Goal: Register for event/course

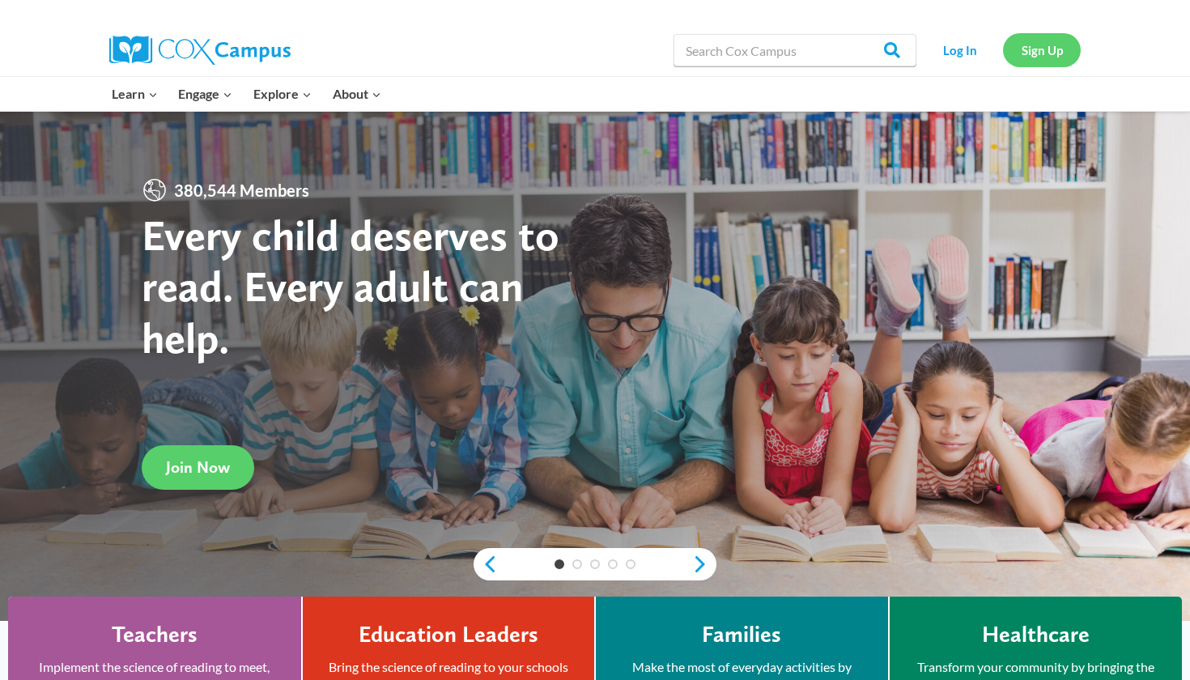
click at [1041, 51] on link "Sign Up" at bounding box center [1042, 49] width 78 height 33
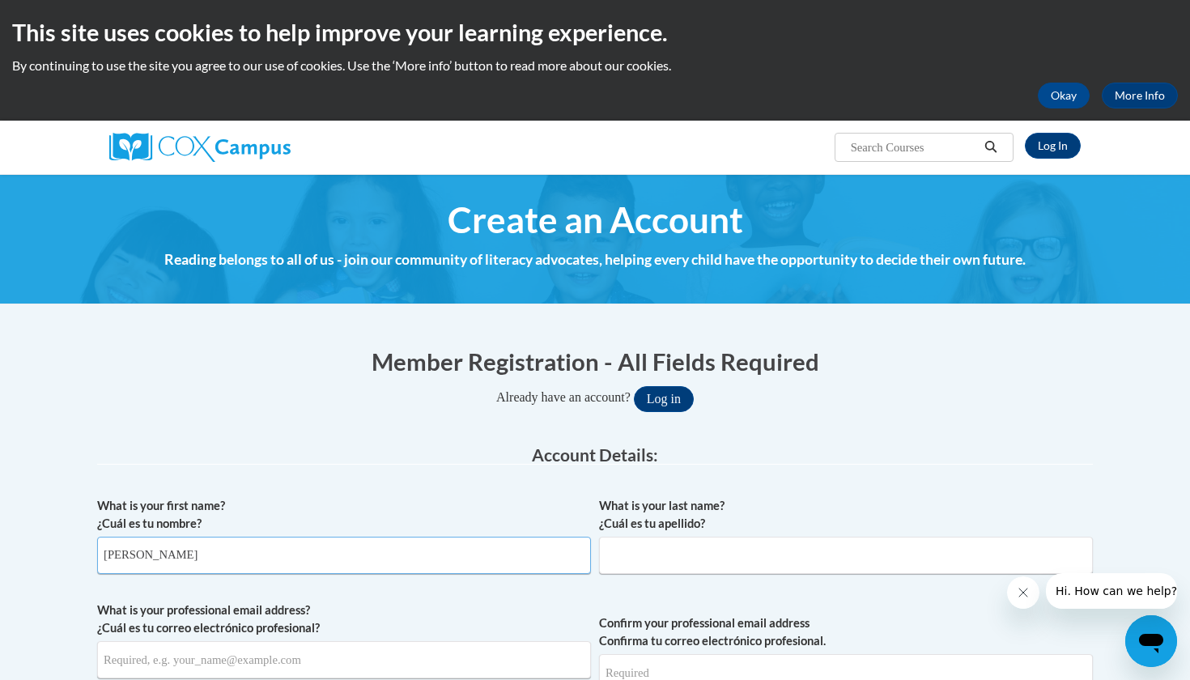
type input "Cheryl"
type input "Cate"
type input "gabebgc85@gmail.com"
type input "b"
type input "gabebgc85@gmail.com"
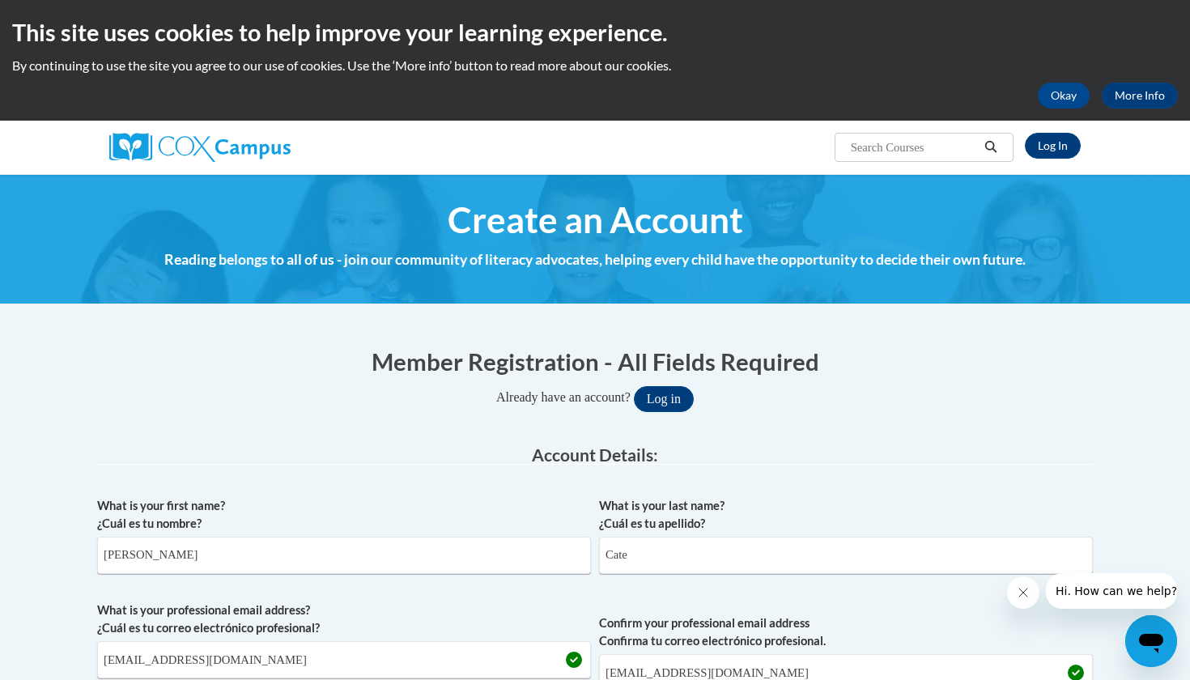
scroll to position [484, 0]
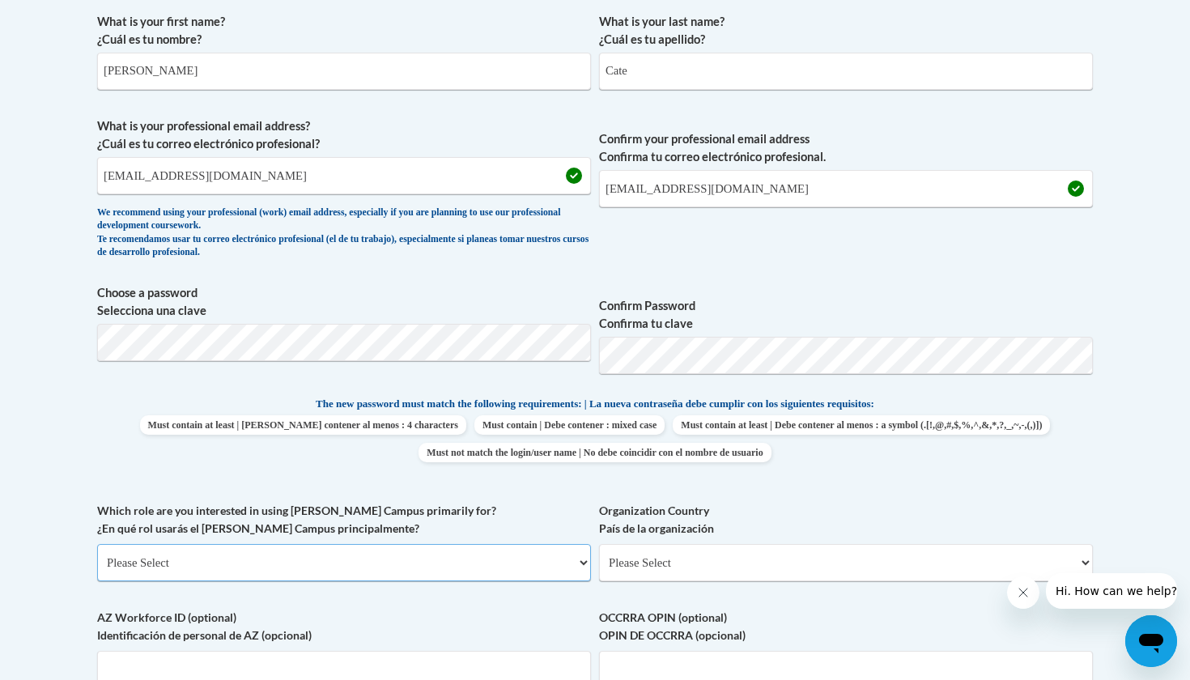
select select "fbf2d438-af2f-41f8-98f1-81c410e29de3"
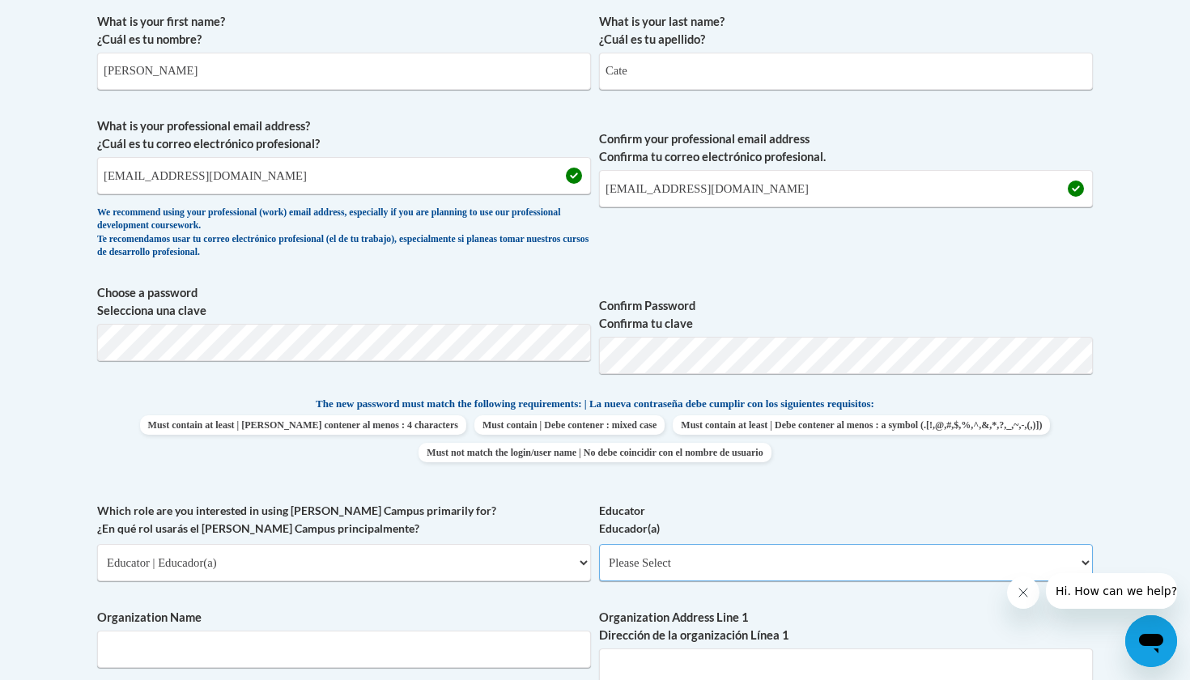
select select "5e2af403-4f2c-4e49-a02f-103e55d7b75b"
type input "KoolKids Academy"
click at [1086, 487] on div "What is your first name? ¿Cuál es tu nombre? Cheryl What is your last name? ¿Cu…" at bounding box center [595, 502] width 996 height 994
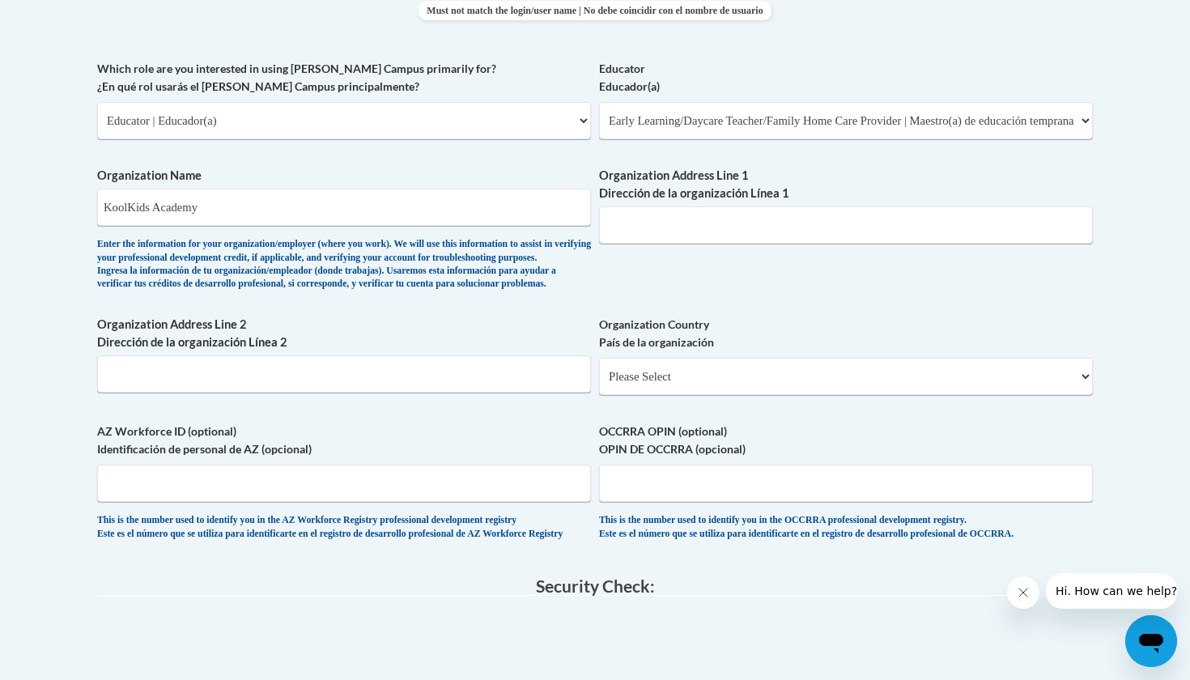
scroll to position [939, 0]
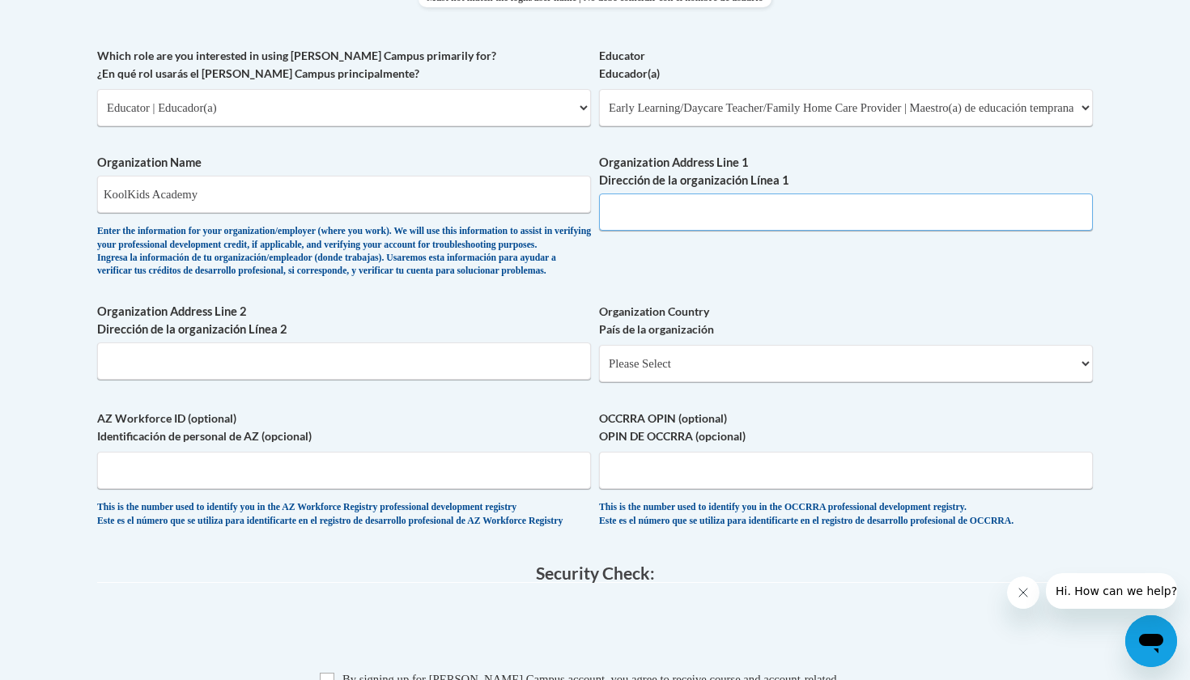
click at [692, 201] on input "Organization Address Line 1 Dirección de la organización Línea 1" at bounding box center [846, 212] width 494 height 37
paste input "2841 Main St W, Snellville, GA 30078"
type input "2841 Main St W, Snellville, GA 30078"
select select "ad49bcad-a171-4b2e-b99c-48b446064914"
select select
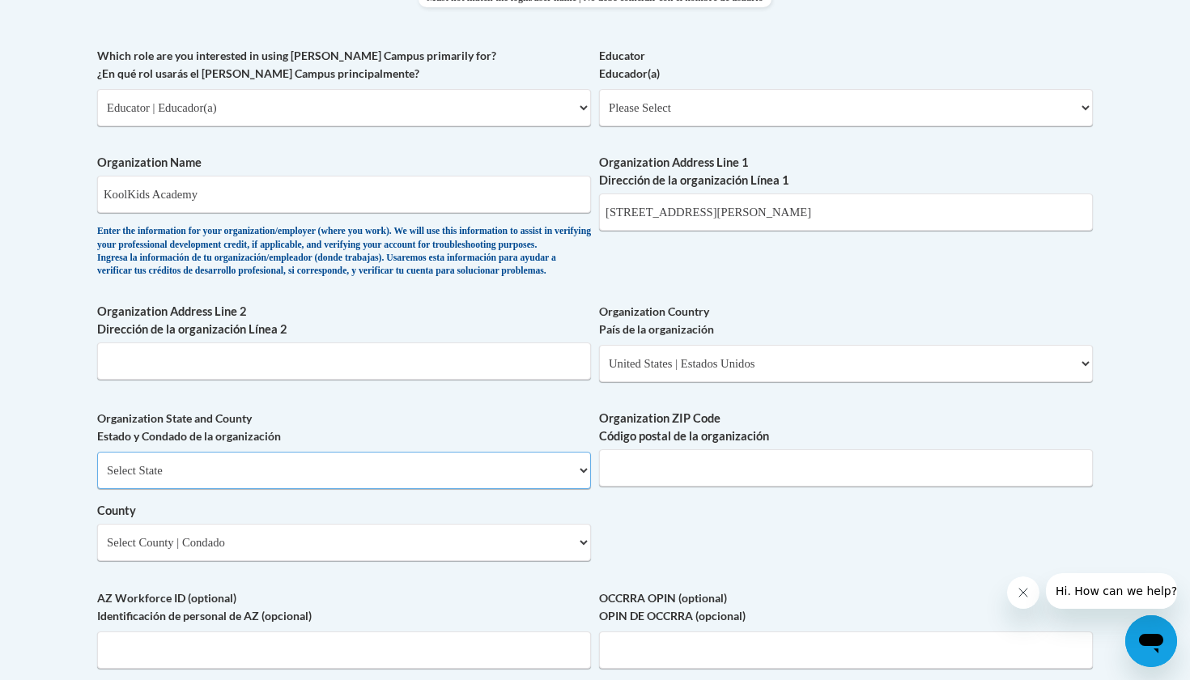
select select "Georgia"
select select "Gwinnett"
type input "30078"
click at [680, 527] on div "What is your first name? ¿Cuál es tu nombre? Cheryl What is your last name? ¿Cu…" at bounding box center [595, 137] width 996 height 1174
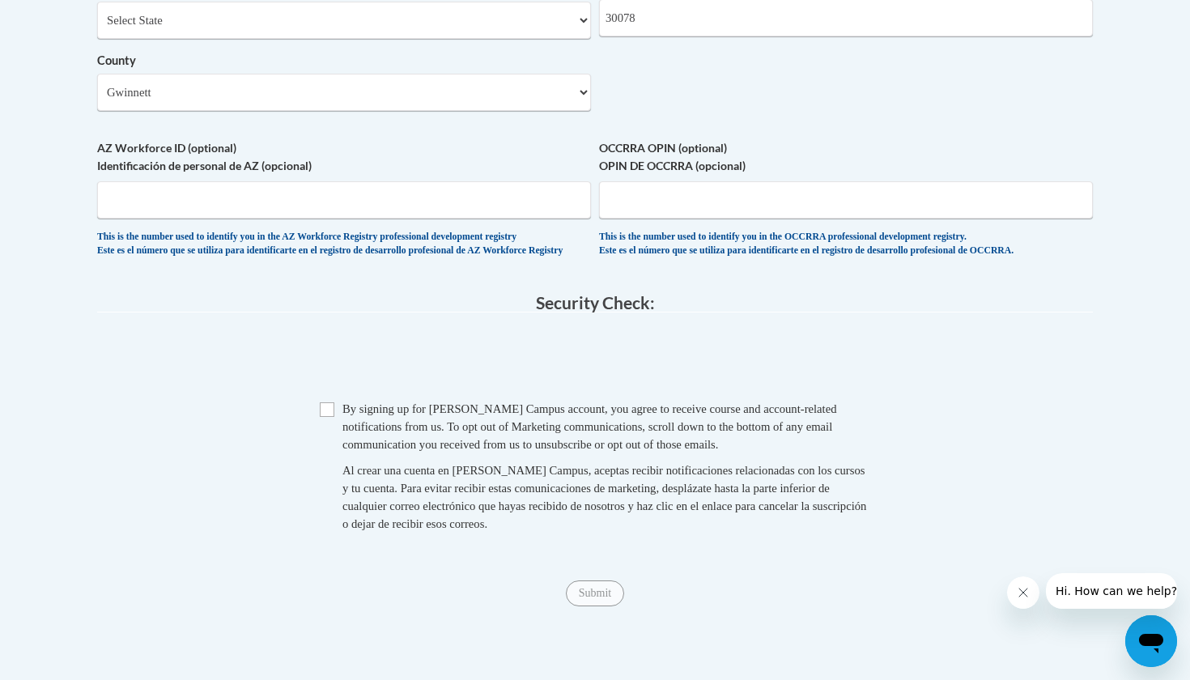
scroll to position [1402, 0]
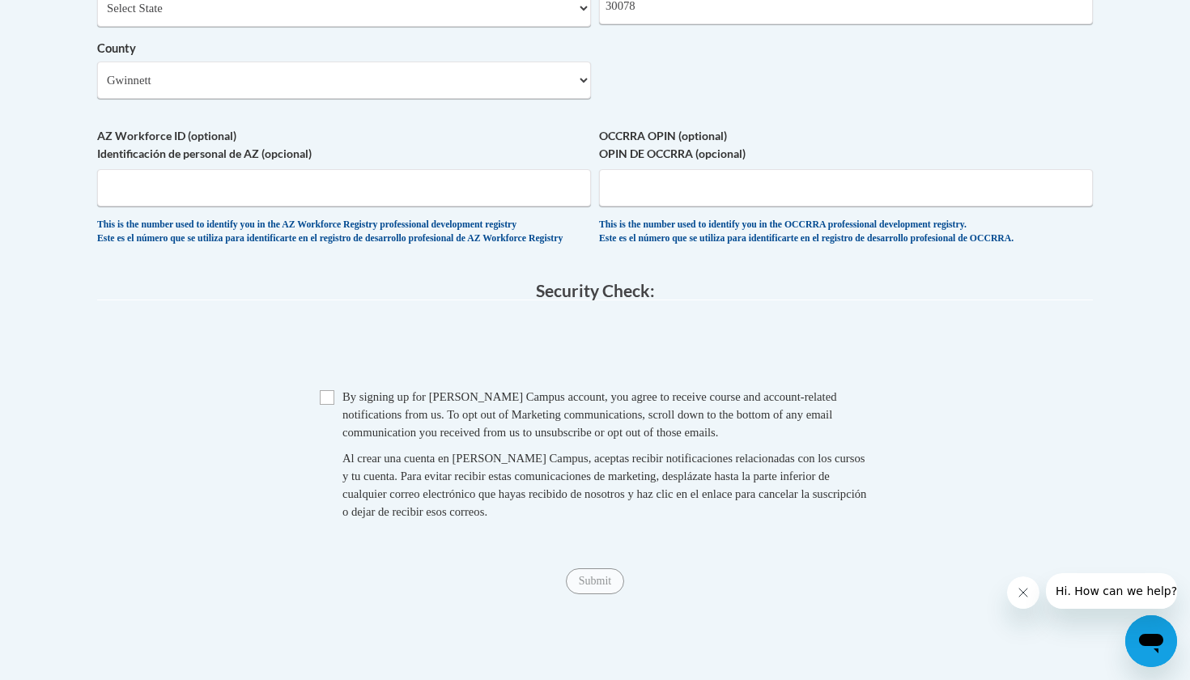
click at [329, 402] on input "Checkbox" at bounding box center [327, 397] width 15 height 15
checkbox input "true"
click at [597, 589] on input "Submit" at bounding box center [595, 581] width 58 height 26
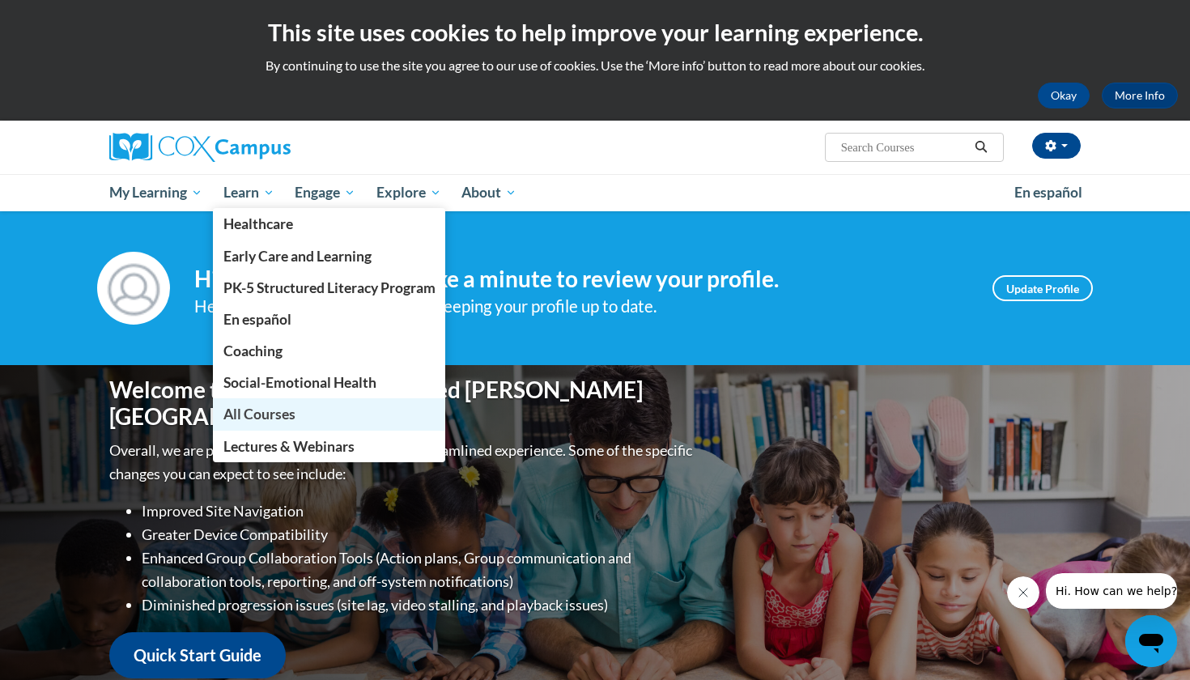
click at [281, 419] on span "All Courses" at bounding box center [259, 414] width 72 height 17
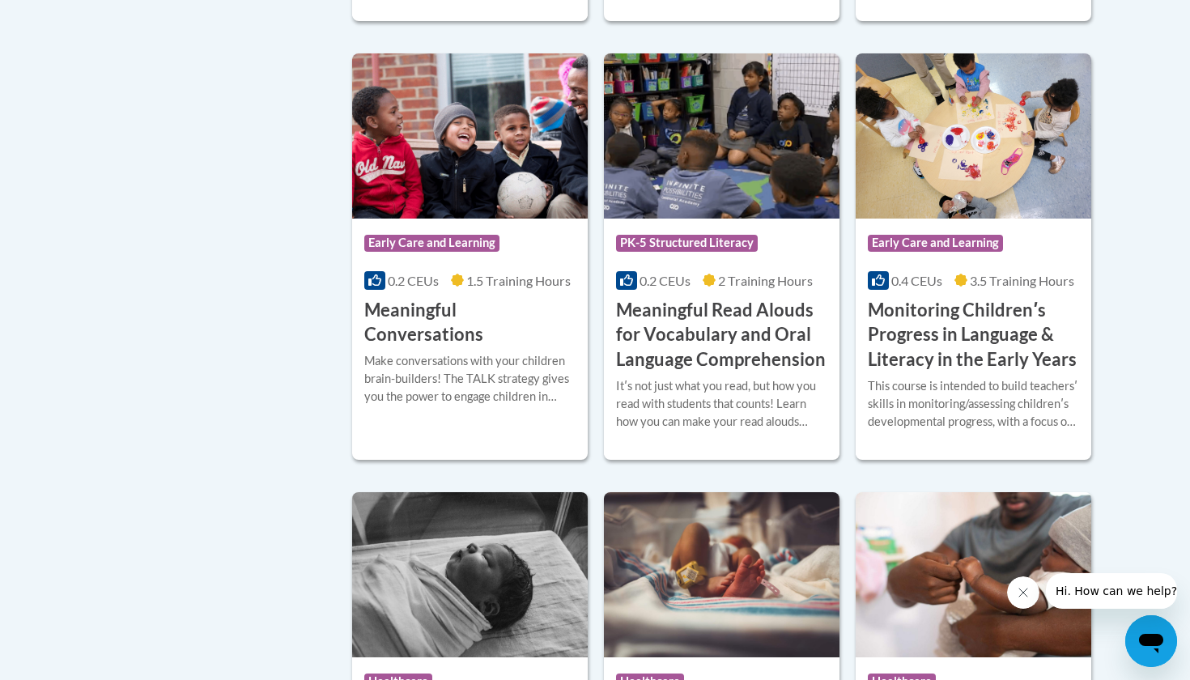
scroll to position [2505, 0]
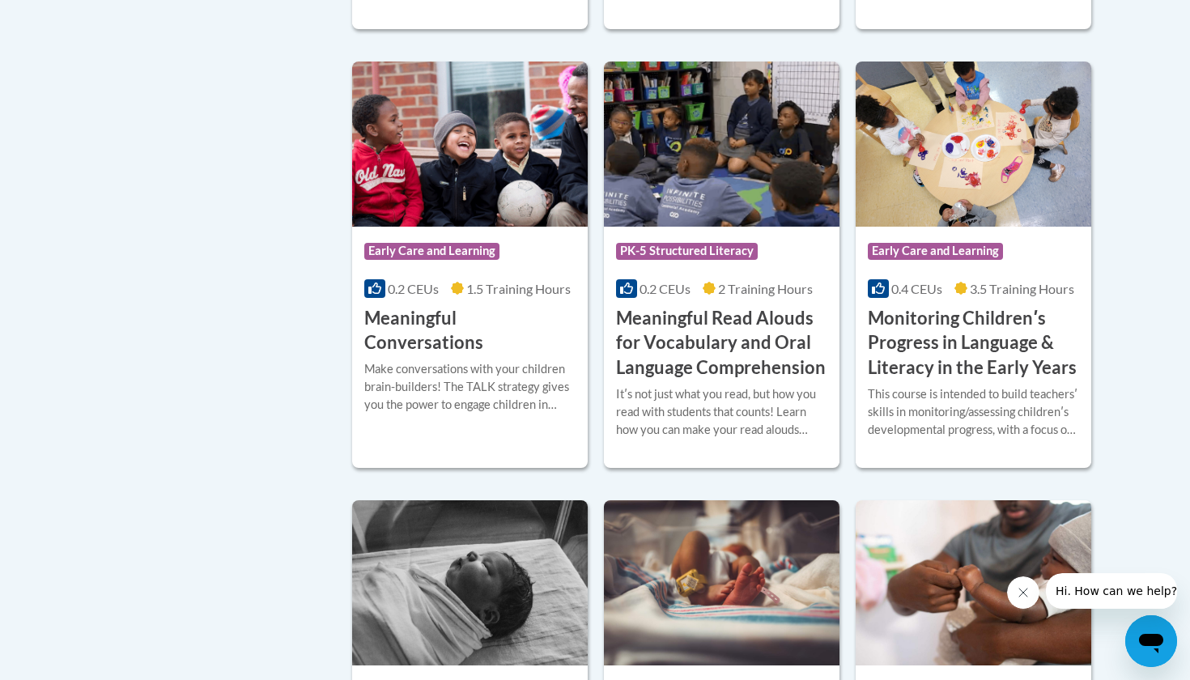
click at [482, 207] on img at bounding box center [470, 144] width 236 height 165
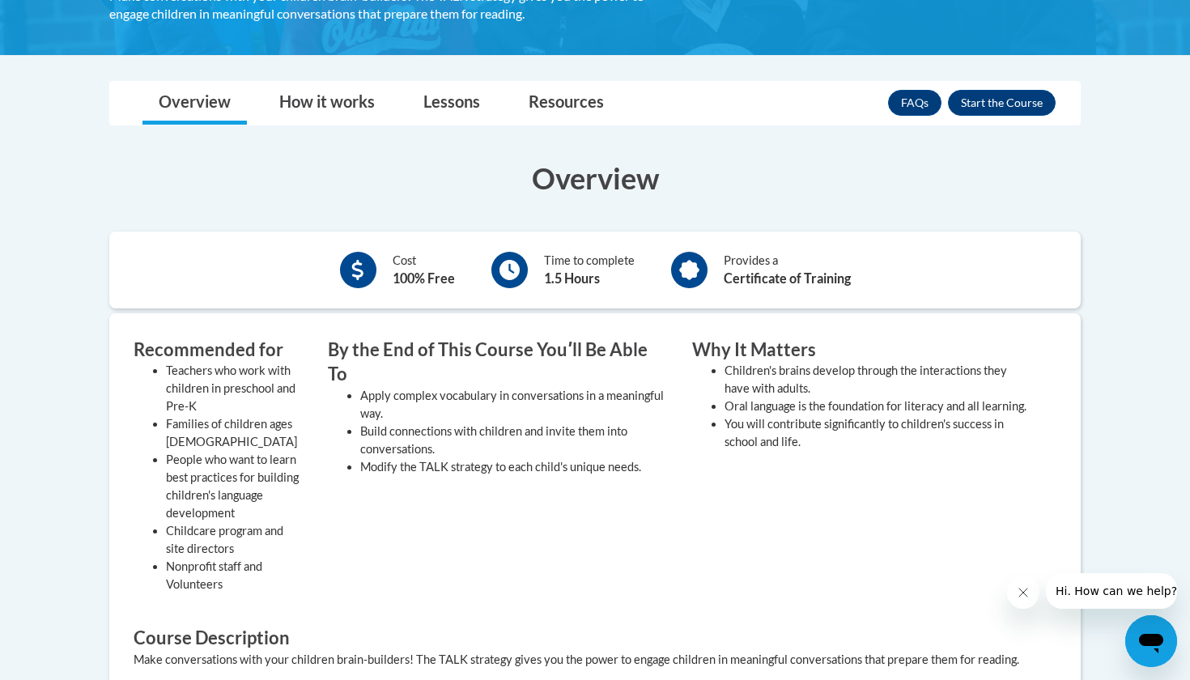
scroll to position [361, 0]
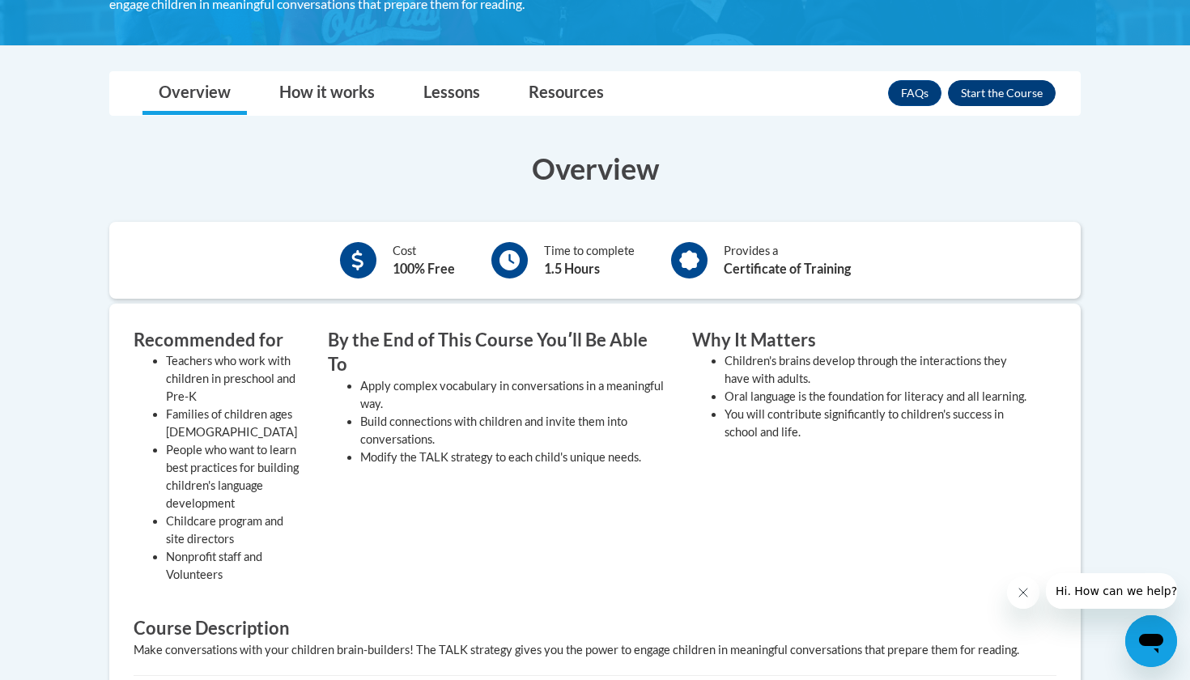
click at [1021, 96] on button "Enroll" at bounding box center [1002, 93] width 108 height 26
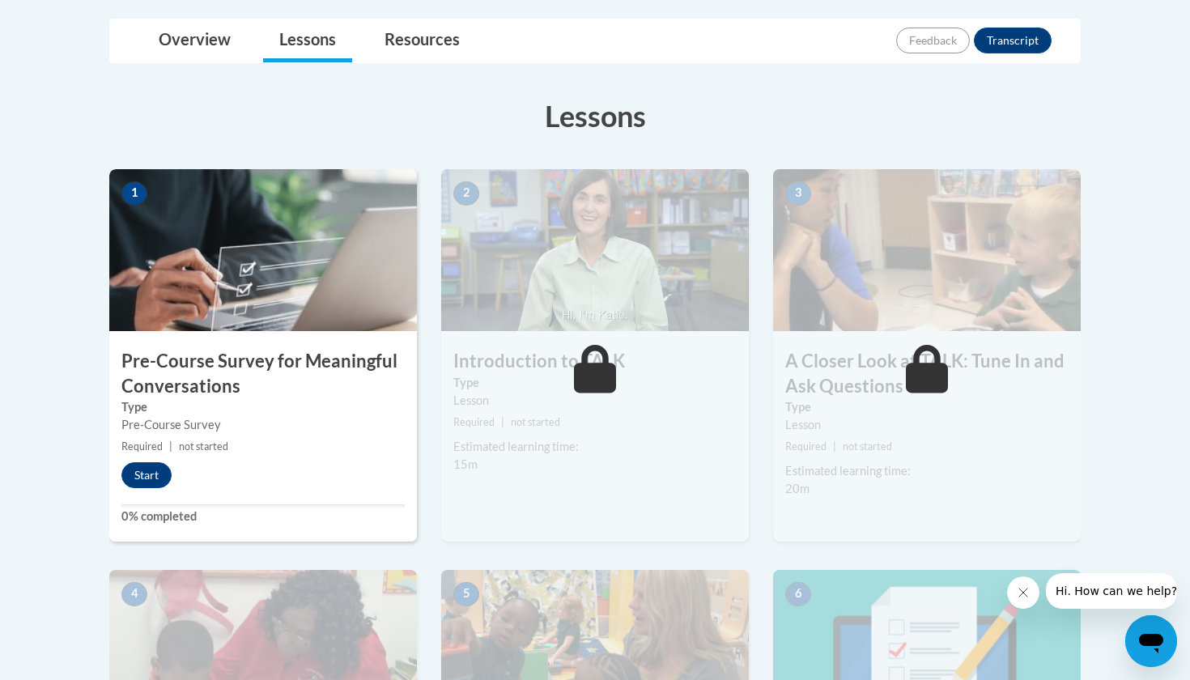
scroll to position [385, 0]
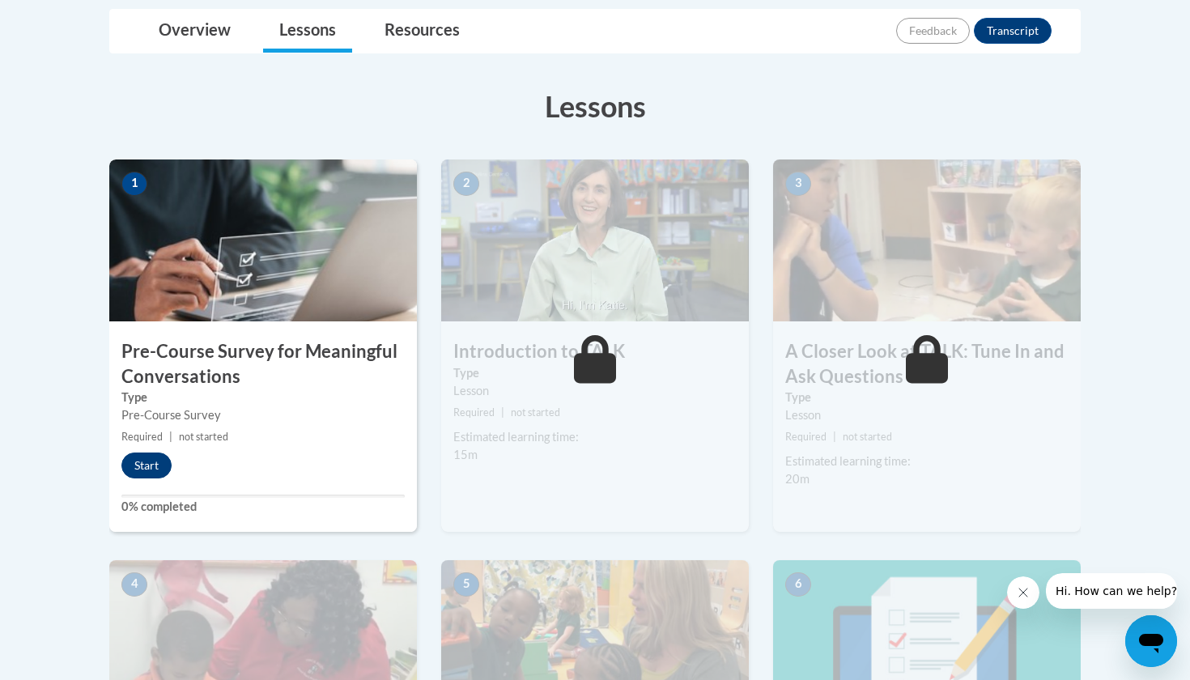
click at [154, 466] on button "Start" at bounding box center [146, 466] width 50 height 26
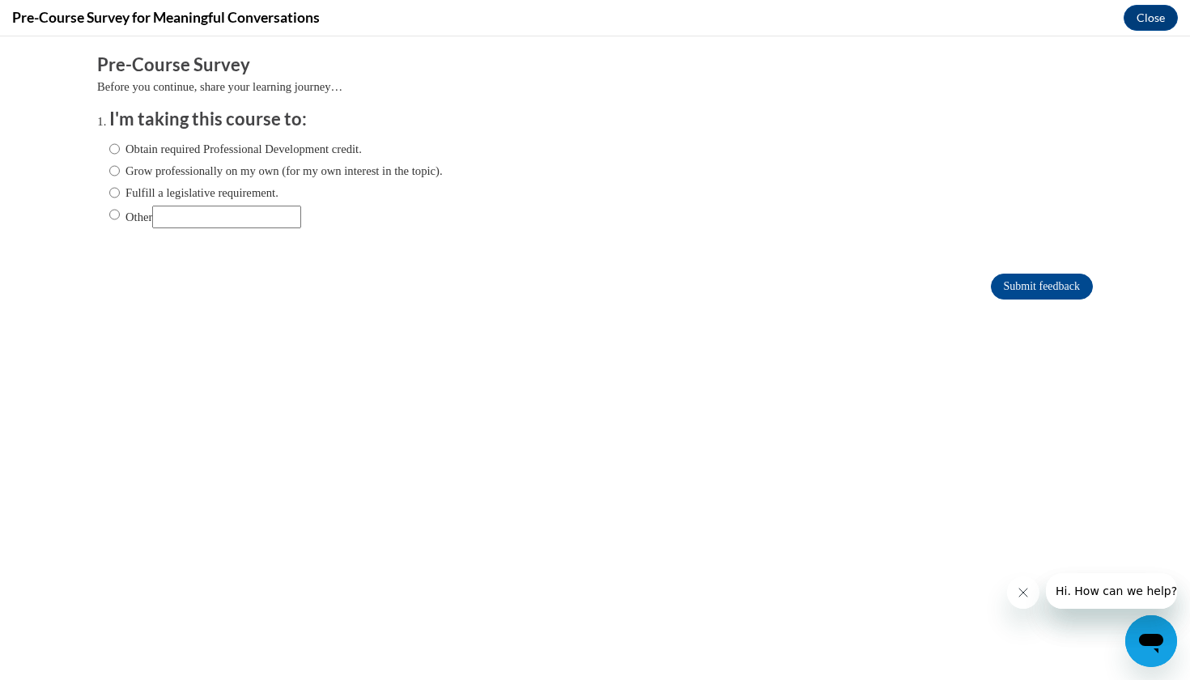
scroll to position [0, 0]
click at [116, 147] on input "Obtain required Professional Development credit." at bounding box center [114, 149] width 11 height 18
radio input "true"
click at [1032, 285] on input "Submit feedback" at bounding box center [1042, 287] width 102 height 26
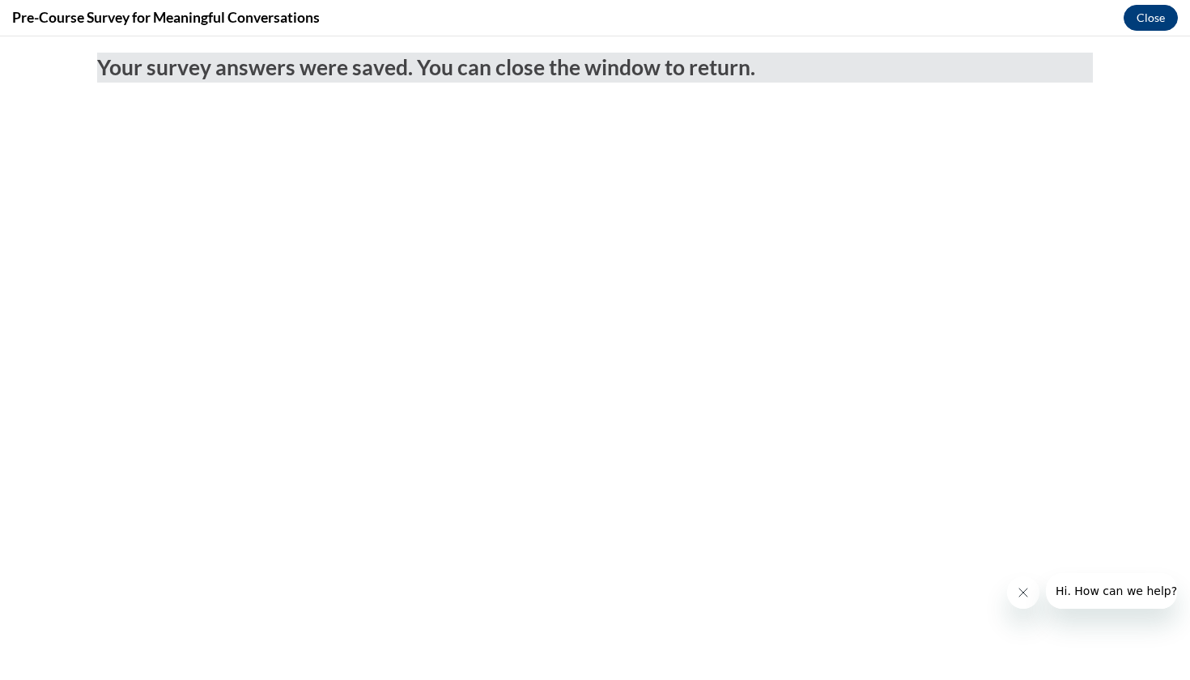
click at [1151, 18] on button "Close" at bounding box center [1151, 18] width 54 height 26
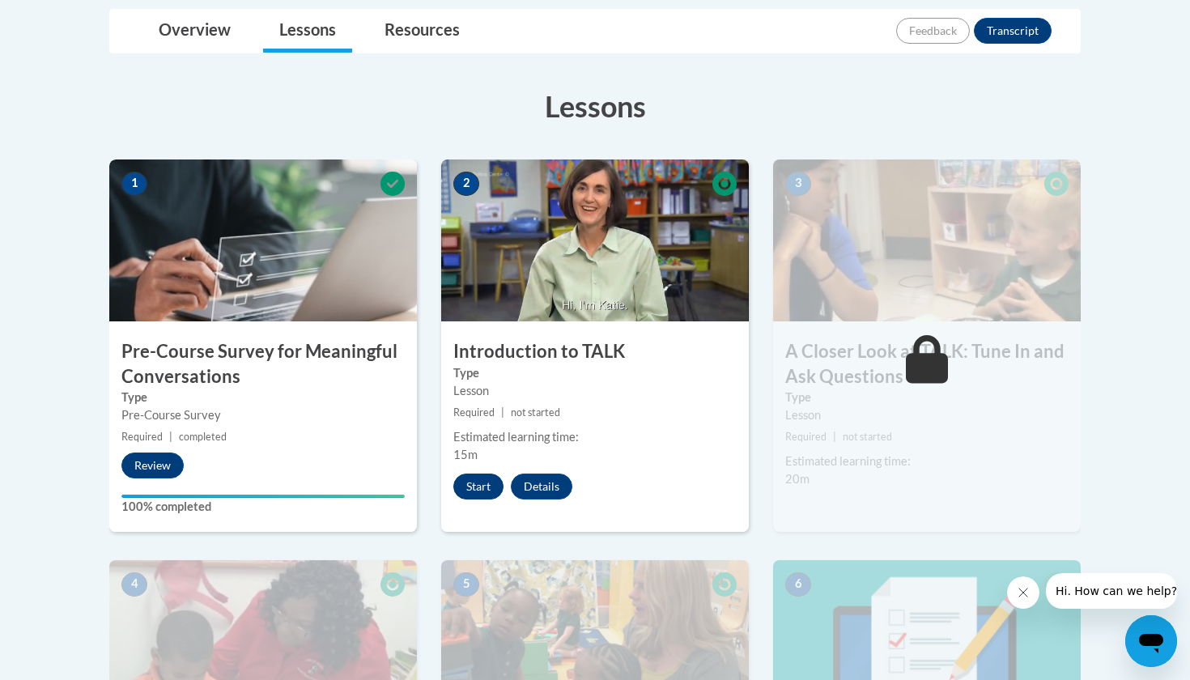
click at [487, 485] on button "Start" at bounding box center [478, 487] width 50 height 26
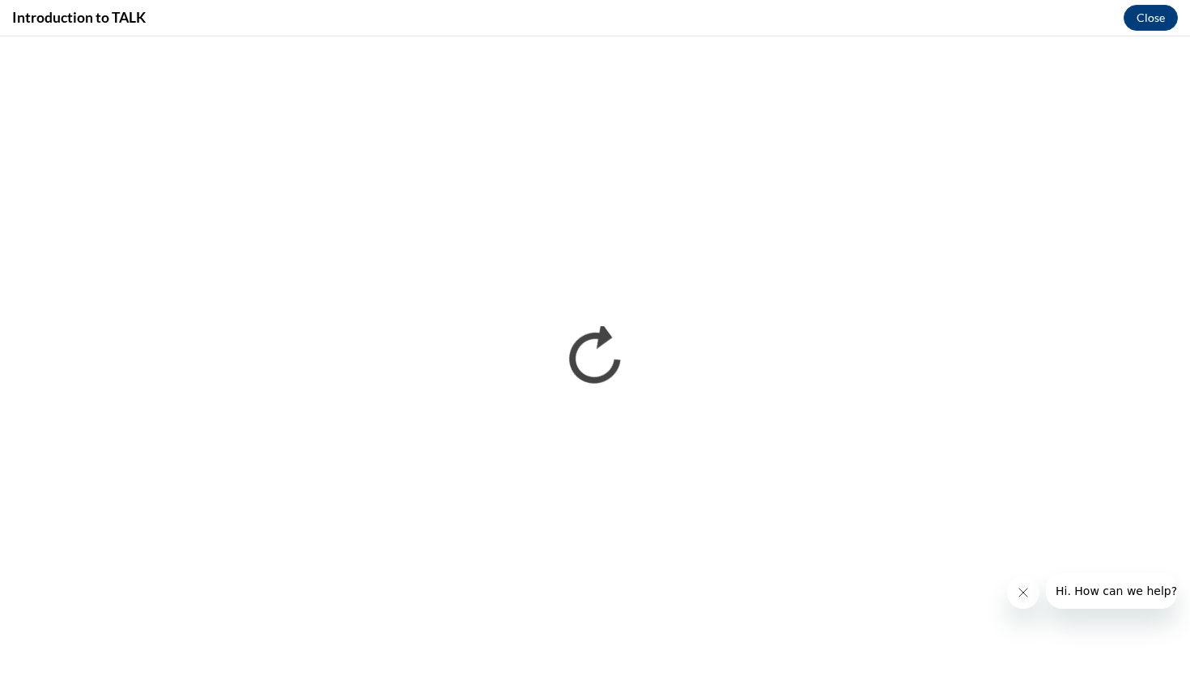
click at [1027, 595] on icon "Close message from company" at bounding box center [1023, 592] width 13 height 13
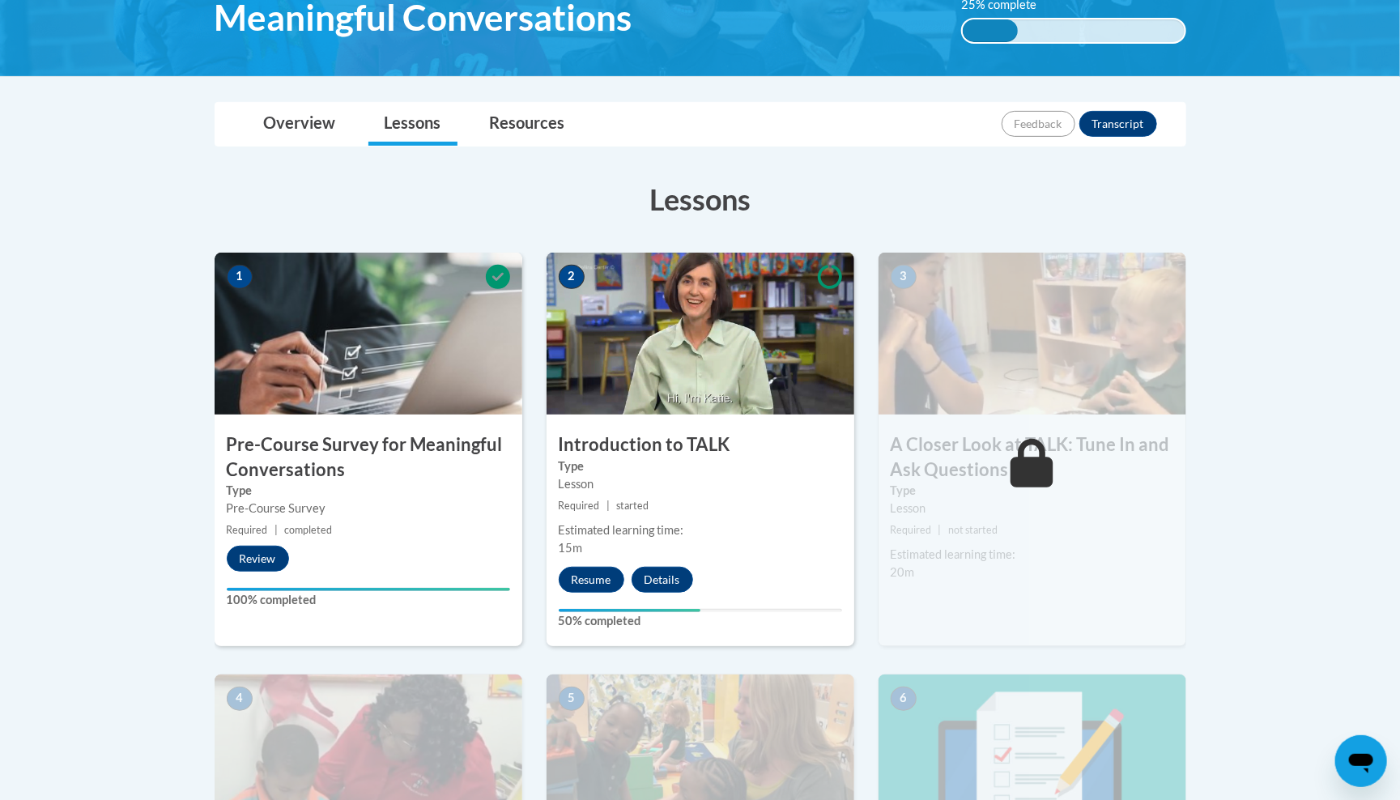
scroll to position [296, 0]
